Goal: Check status: Check status

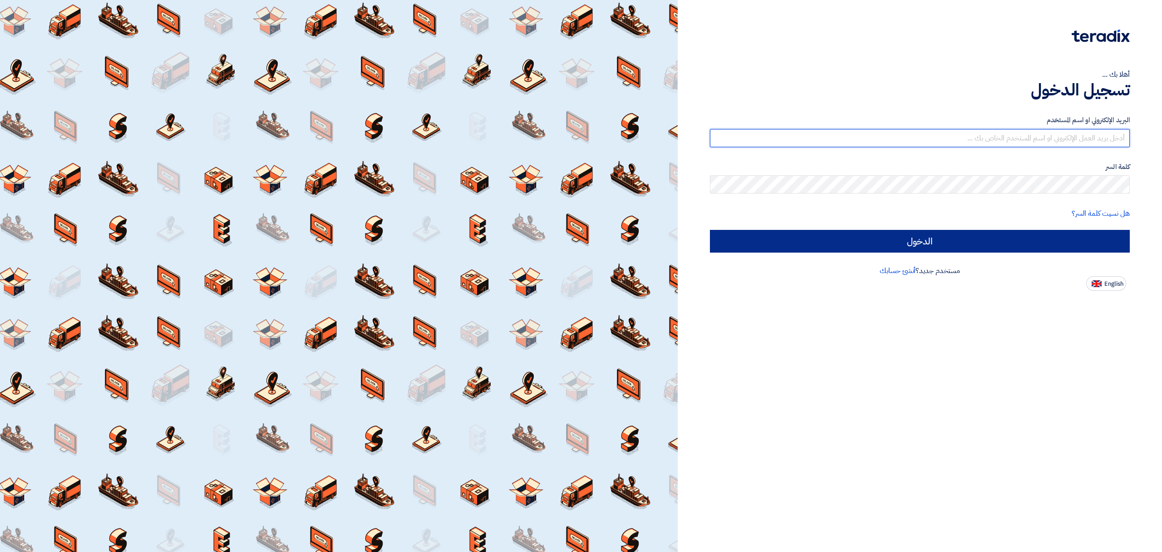
type input "[EMAIL_ADDRESS][DOMAIN_NAME]"
click at [977, 244] on input "الدخول" at bounding box center [920, 241] width 420 height 23
type input "Sign in"
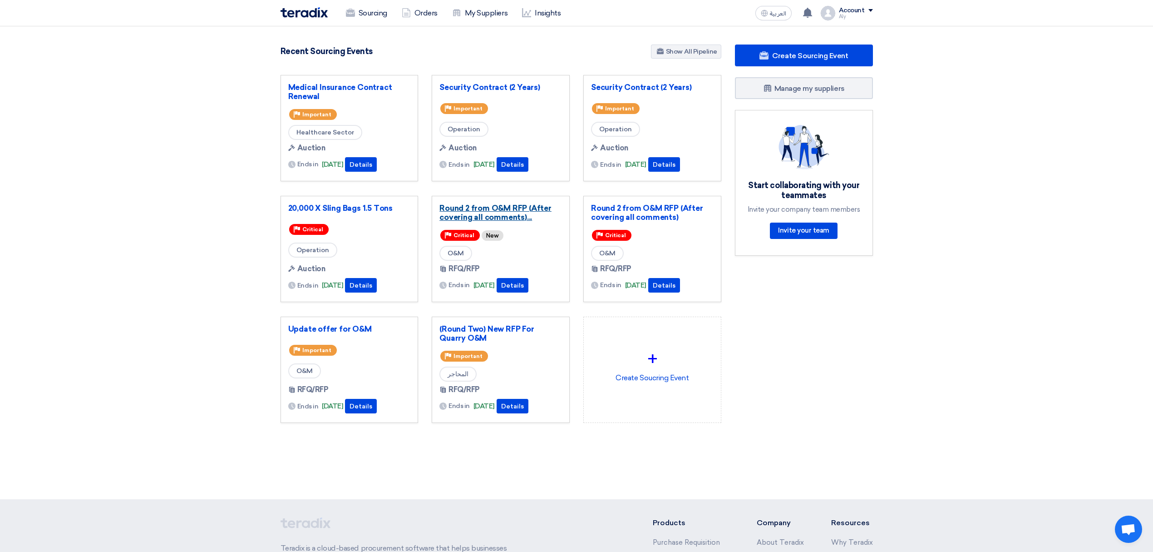
click at [469, 214] on link "Round 2 from O&M RFP (After covering all comments)..." at bounding box center [501, 212] width 123 height 18
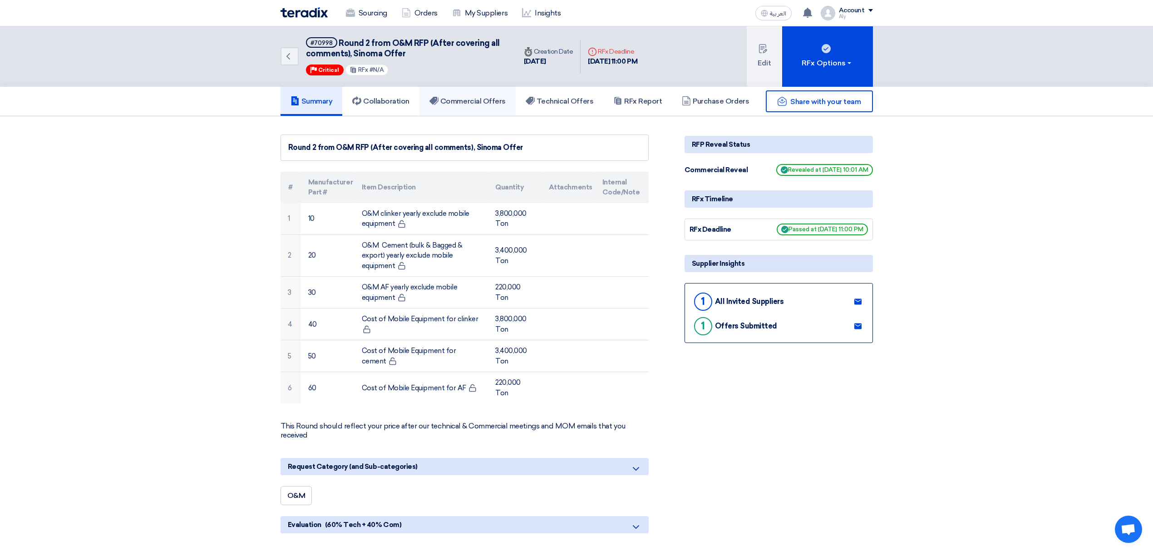
click at [462, 99] on h5 "Commercial Offers" at bounding box center [468, 101] width 76 height 9
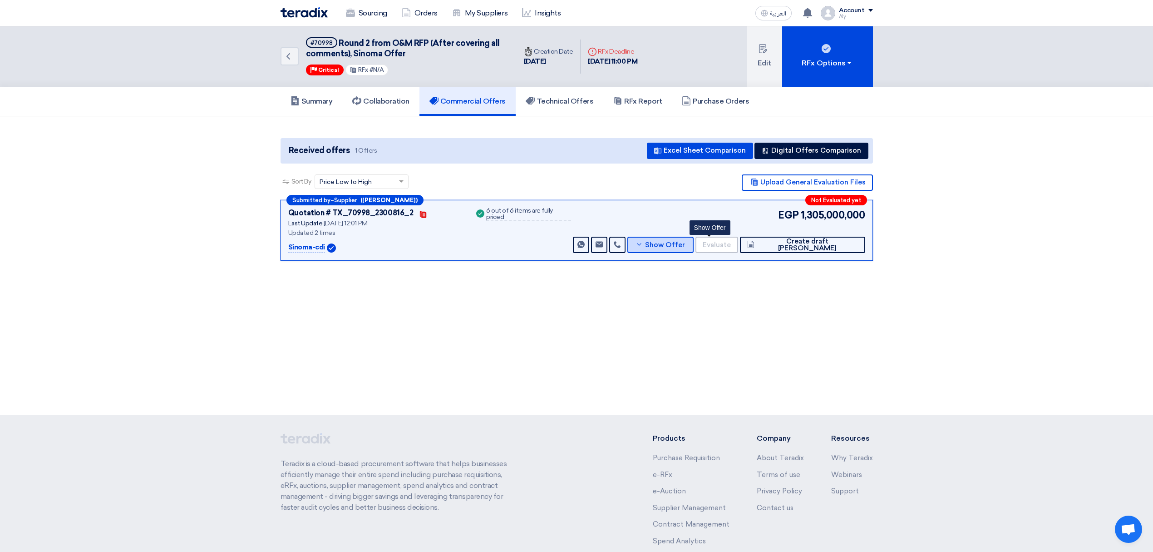
click at [694, 248] on button "Show Offer" at bounding box center [660, 245] width 66 height 16
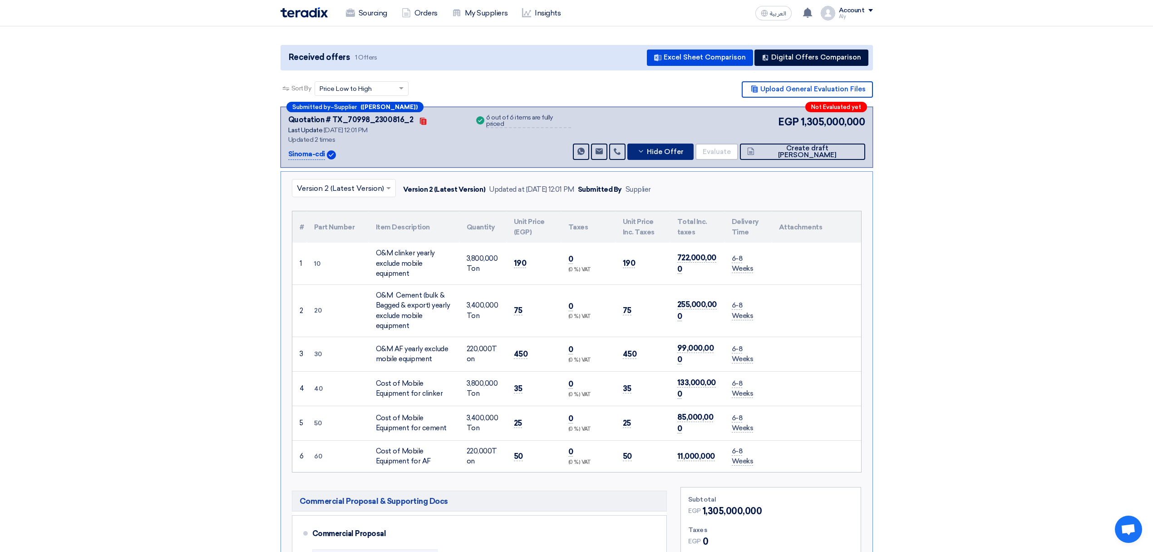
scroll to position [121, 0]
